Goal: Task Accomplishment & Management: Manage account settings

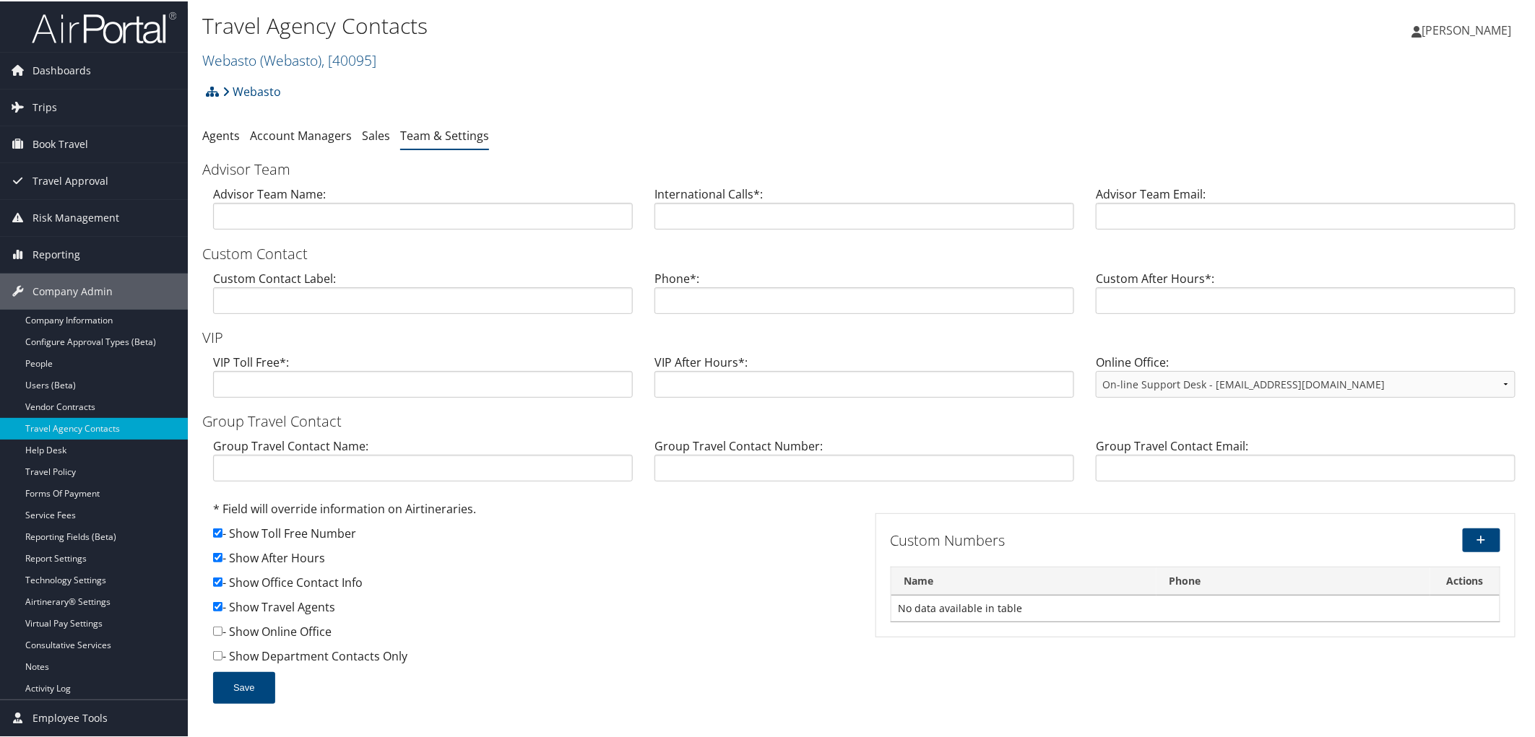
click at [647, 85] on div "Webasto Account Structure Webasto (Webasto) ACTIVE Create Child Webasto Roof Sy…" at bounding box center [864, 95] width 1324 height 39
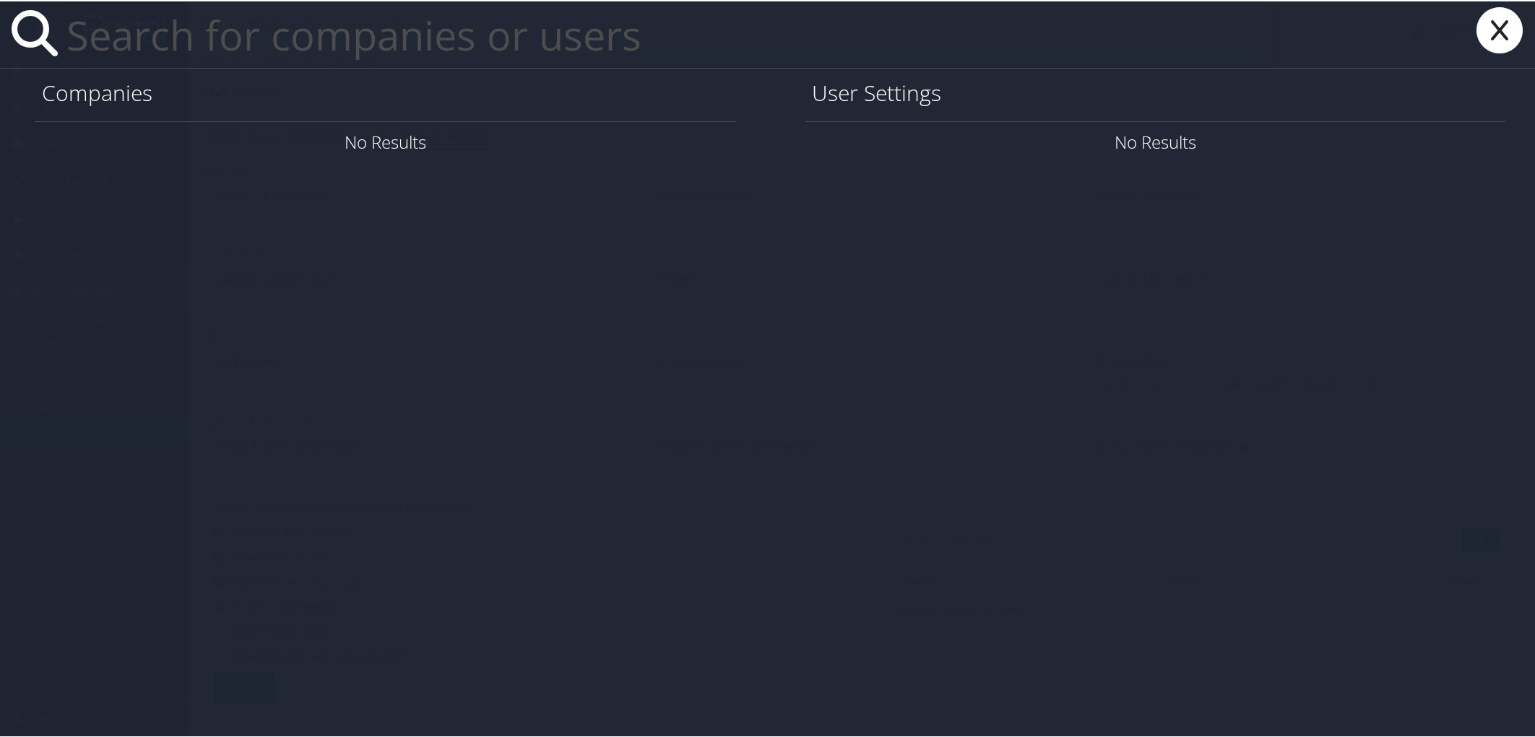
paste input "[PERSON_NAME][EMAIL_ADDRESS][PERSON_NAME][DOMAIN_NAME]"
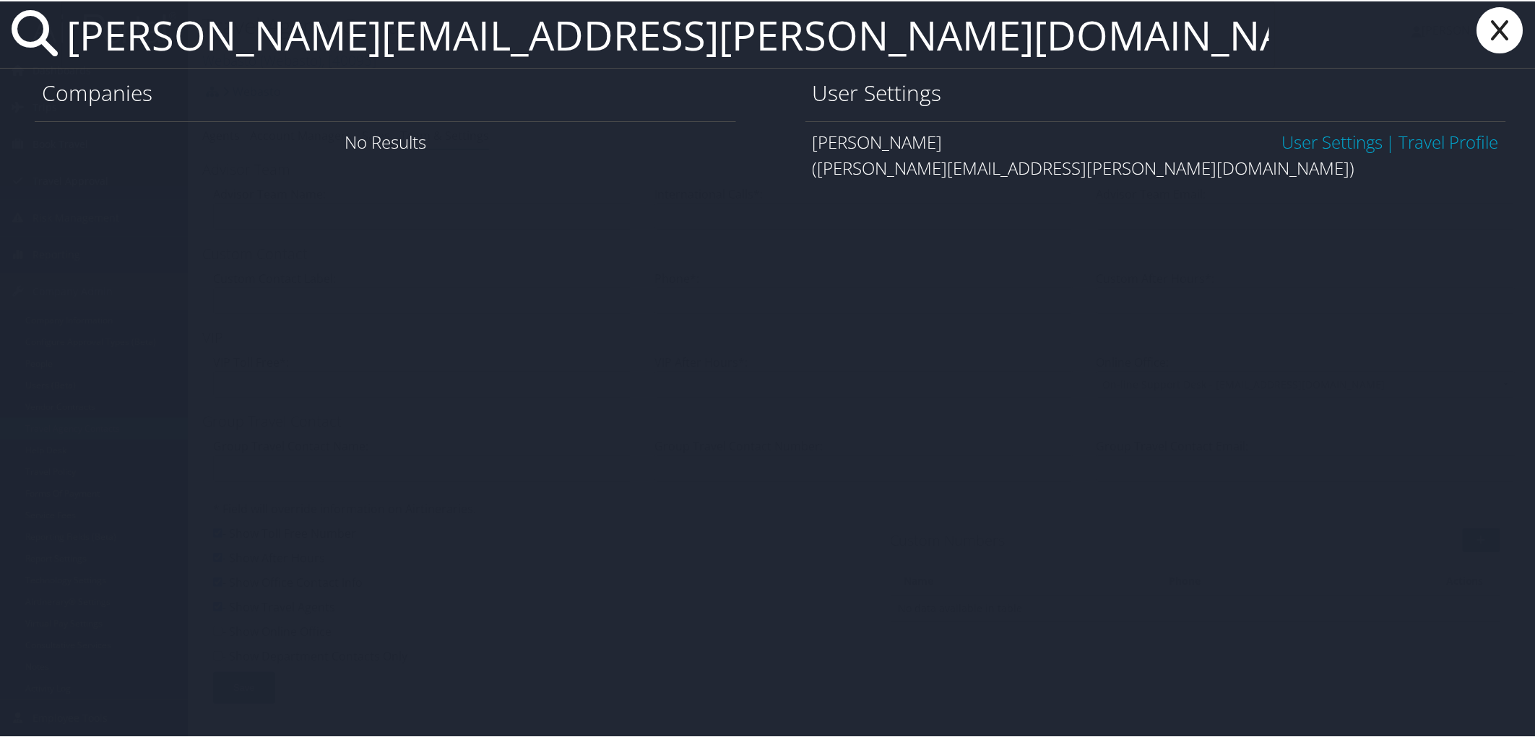
type input "[PERSON_NAME][EMAIL_ADDRESS][PERSON_NAME][DOMAIN_NAME]"
click at [1347, 148] on link "User Settings" at bounding box center [1331, 141] width 101 height 24
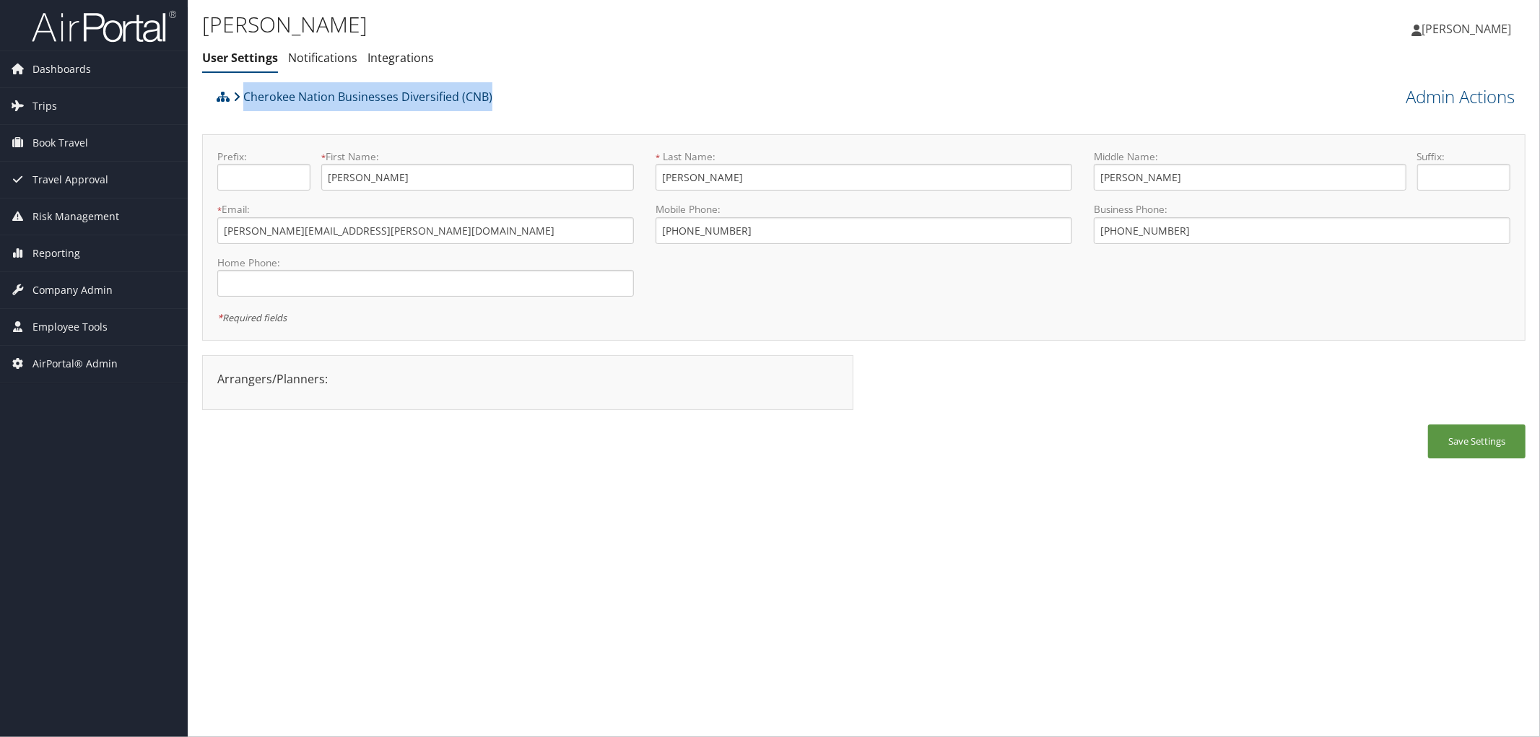
drag, startPoint x: 514, startPoint y: 104, endPoint x: 246, endPoint y: 98, distance: 268.0
click at [246, 98] on div "Cherokee Nation Businesses Diversified (CNB)" at bounding box center [698, 101] width 971 height 39
copy link "Cherokee Nation Businesses Diversified (CNB)"
